Goal: Navigation & Orientation: Find specific page/section

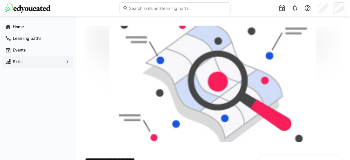
click at [41, 60] on span "Skills" at bounding box center [38, 62] width 52 height 6
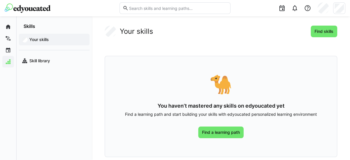
click at [0, 0] on app-navigation-label "Your skills" at bounding box center [0, 0] width 0 height 0
click at [219, 136] on span "Find a learning path" at bounding box center [220, 132] width 45 height 12
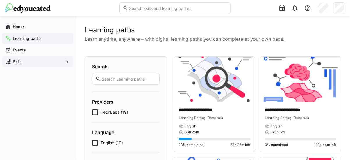
click at [112, 141] on span "English (19)" at bounding box center [112, 143] width 22 height 6
click at [27, 52] on span "Events" at bounding box center [41, 50] width 58 height 6
